Goal: Task Accomplishment & Management: Manage account settings

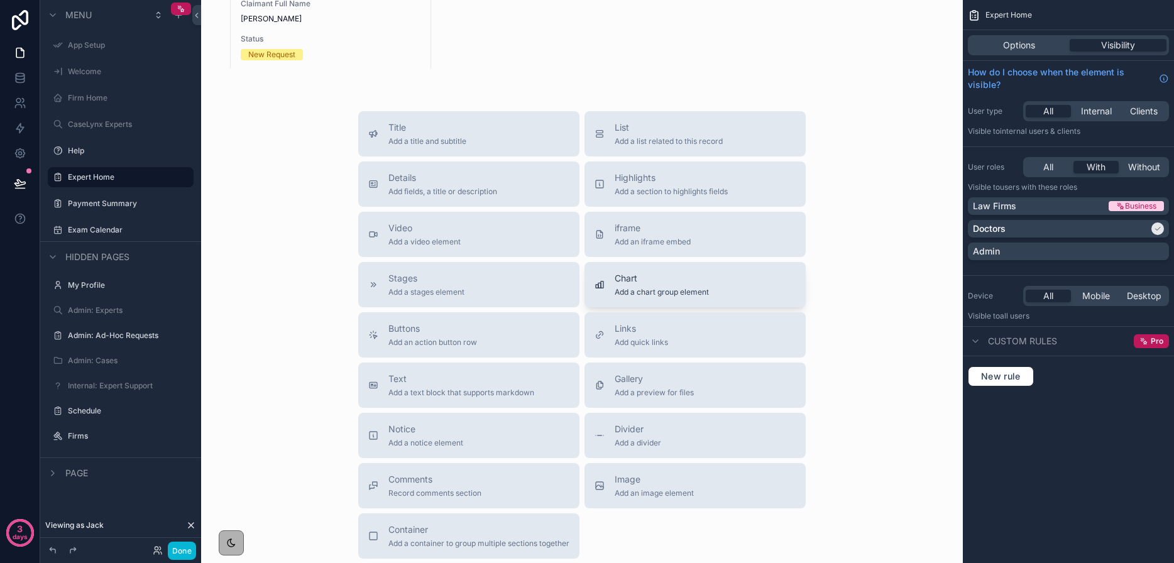
scroll to position [1010, 0]
click at [637, 187] on span "Add a section to highlights fields" at bounding box center [671, 190] width 113 height 10
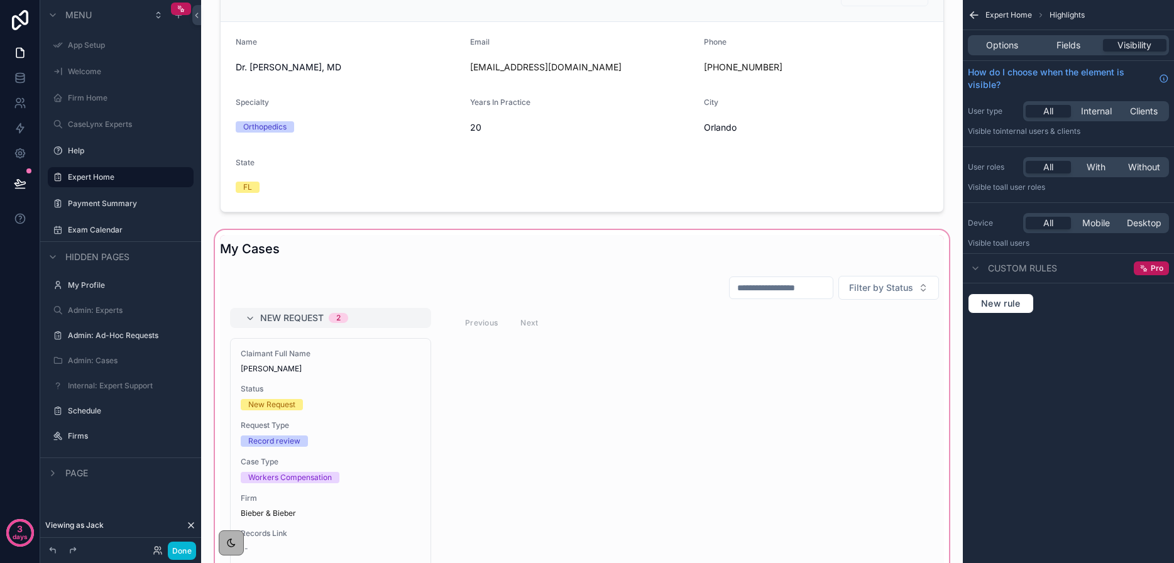
scroll to position [693, 0]
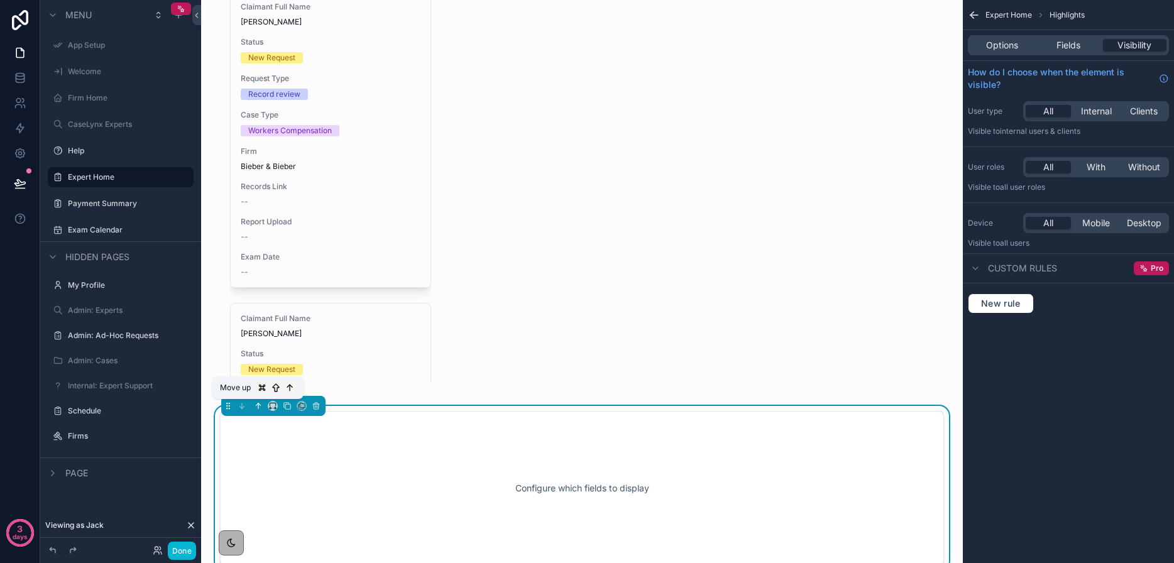
click at [255, 406] on icon "scrollable content" at bounding box center [258, 406] width 9 height 9
click at [258, 404] on icon "scrollable content" at bounding box center [258, 406] width 9 height 9
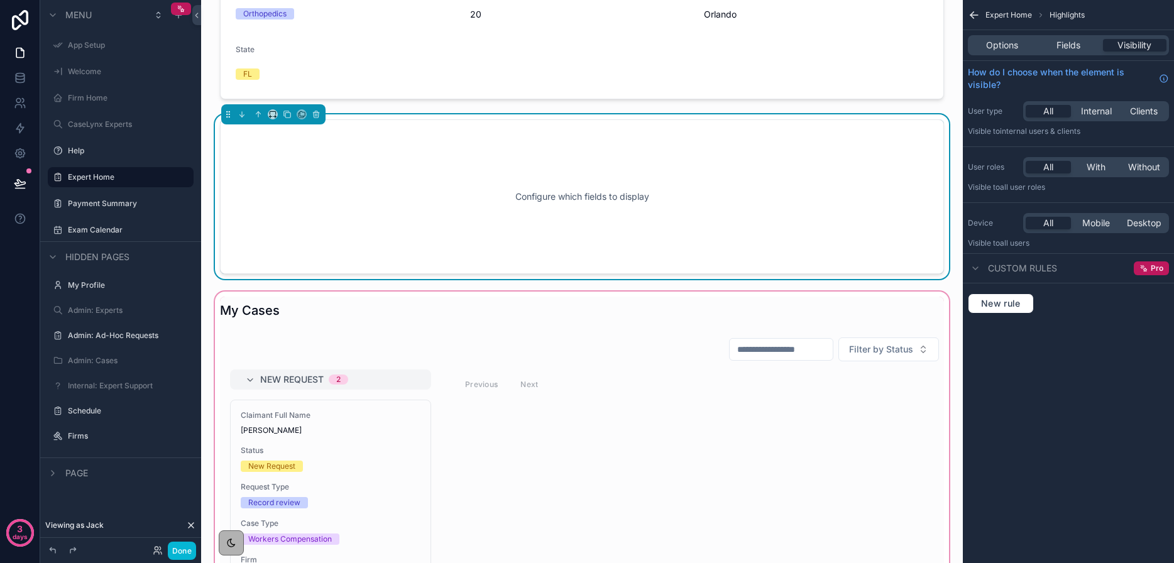
scroll to position [393, 0]
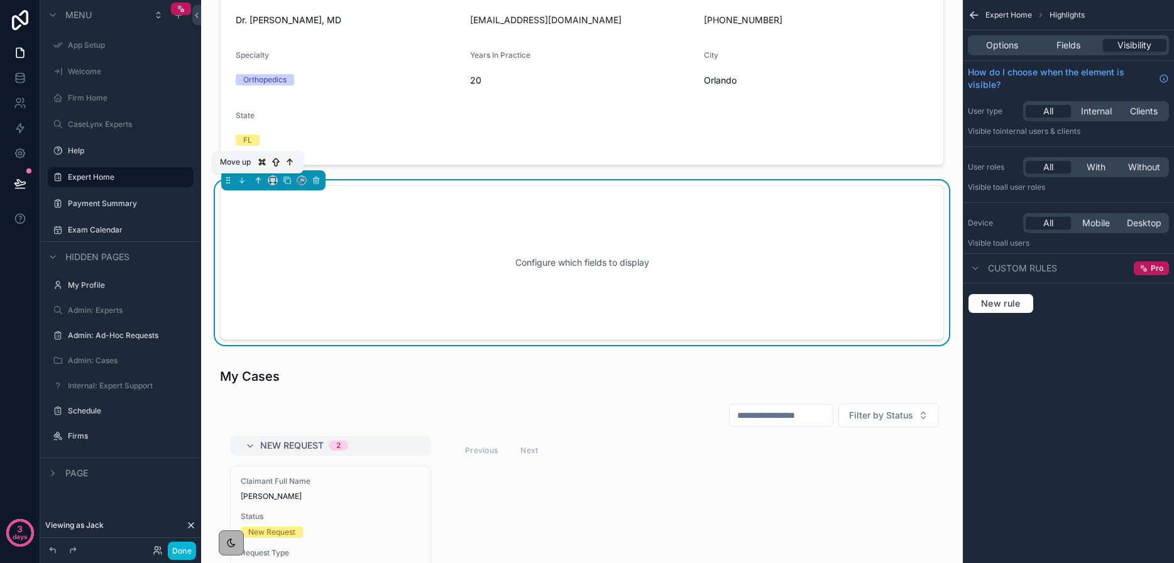
click at [254, 180] on icon "scrollable content" at bounding box center [258, 180] width 9 height 9
click at [258, 180] on icon "scrollable content" at bounding box center [258, 180] width 9 height 9
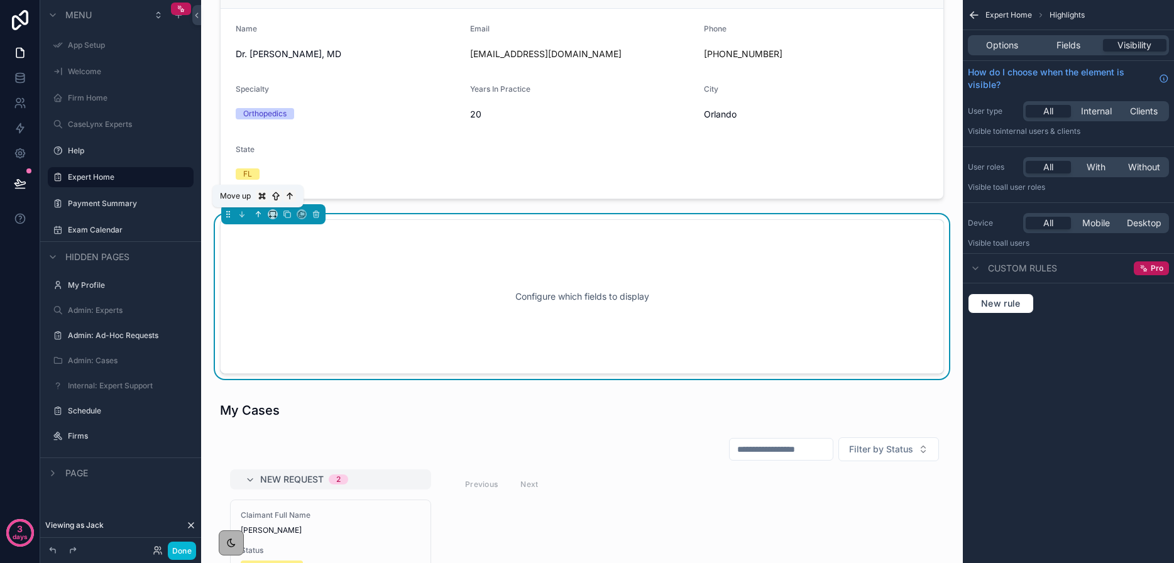
click at [261, 210] on icon "scrollable content" at bounding box center [258, 214] width 9 height 9
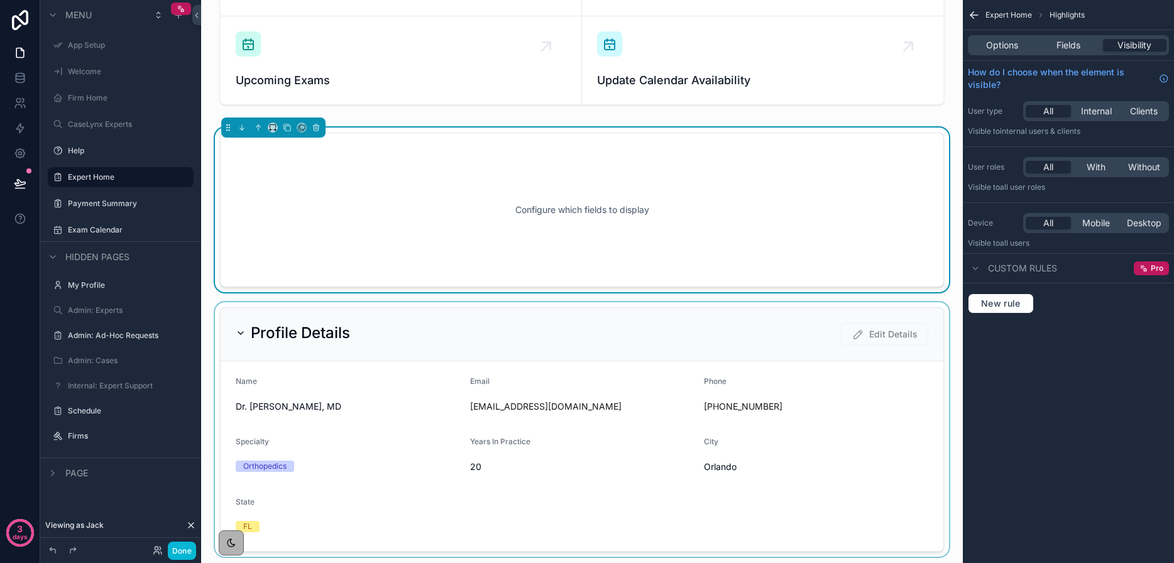
scroll to position [177, 0]
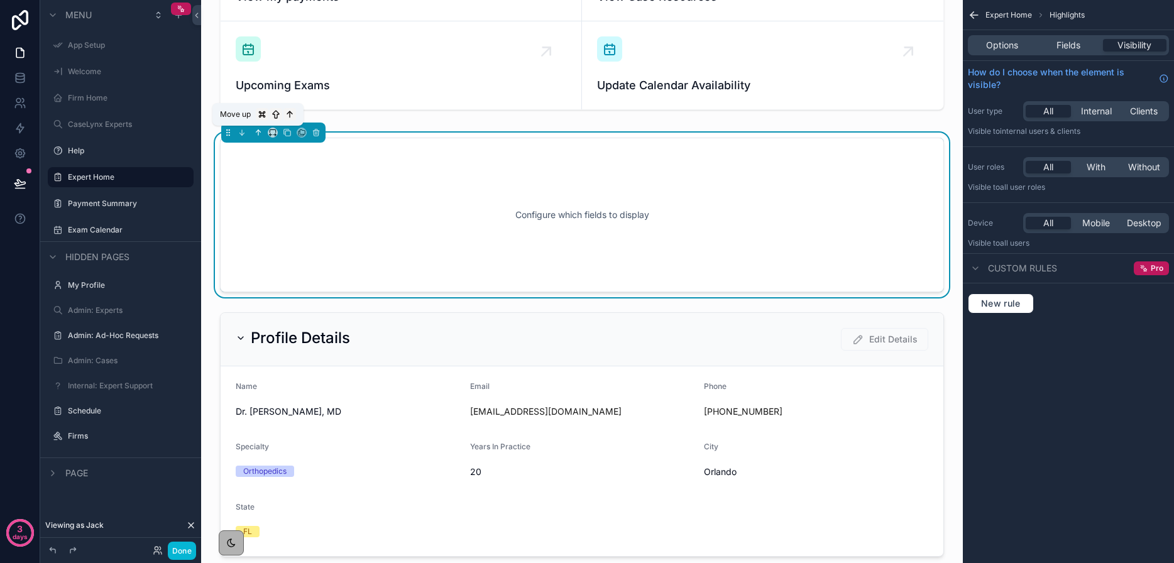
click at [257, 126] on div "App Setup Welcome Firm Home CaseLynx Experts Help Expert Home Payment Summary E…" at bounding box center [582, 281] width 762 height 563
click at [257, 131] on icon "scrollable content" at bounding box center [257, 131] width 3 height 3
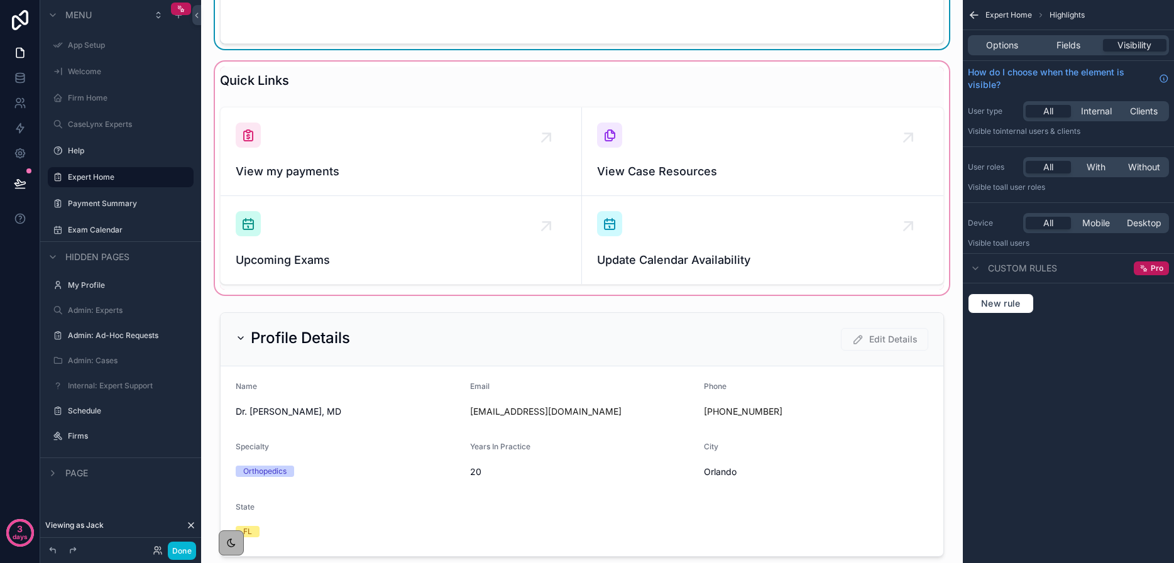
scroll to position [0, 0]
